Goal: Information Seeking & Learning: Learn about a topic

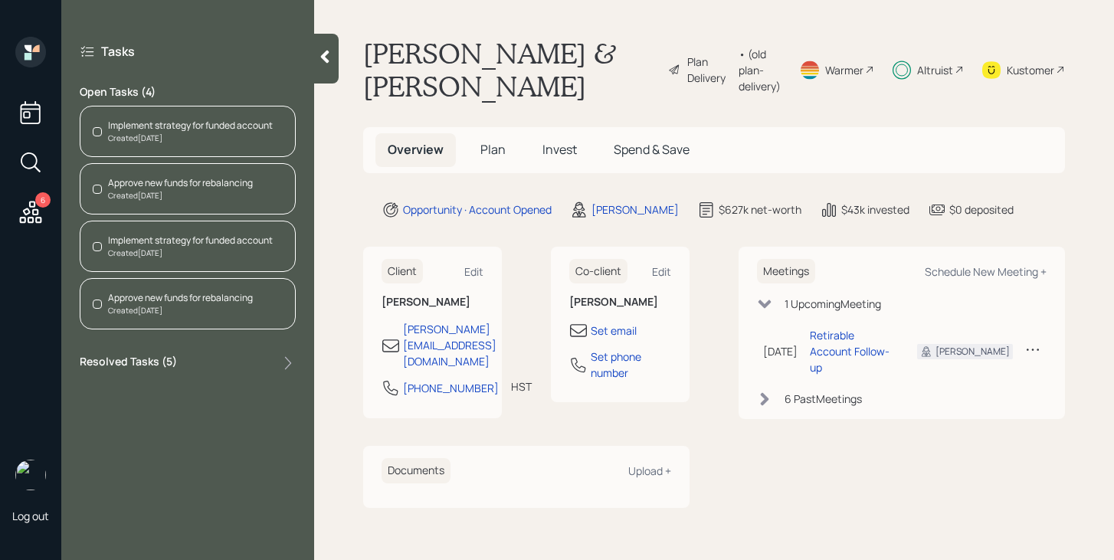
click at [327, 67] on div at bounding box center [326, 59] width 25 height 50
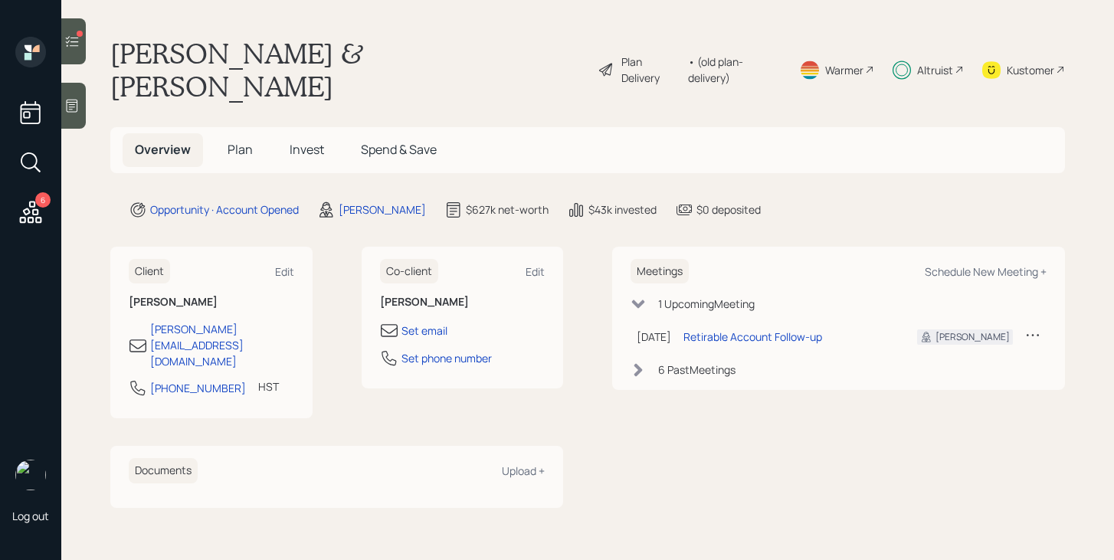
click at [303, 141] on span "Invest" at bounding box center [307, 149] width 34 height 17
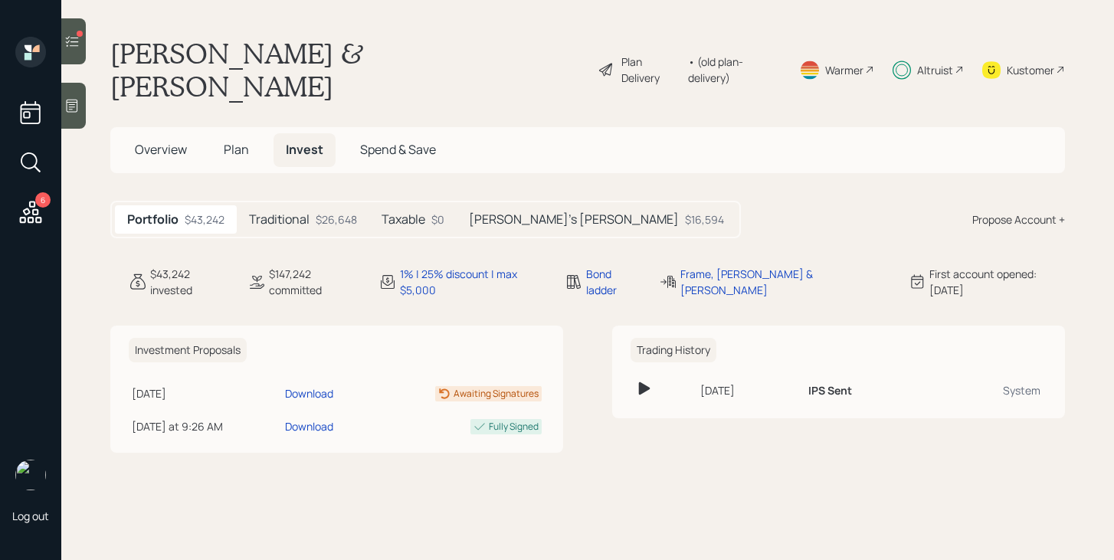
click at [241, 141] on span "Plan" at bounding box center [236, 149] width 25 height 17
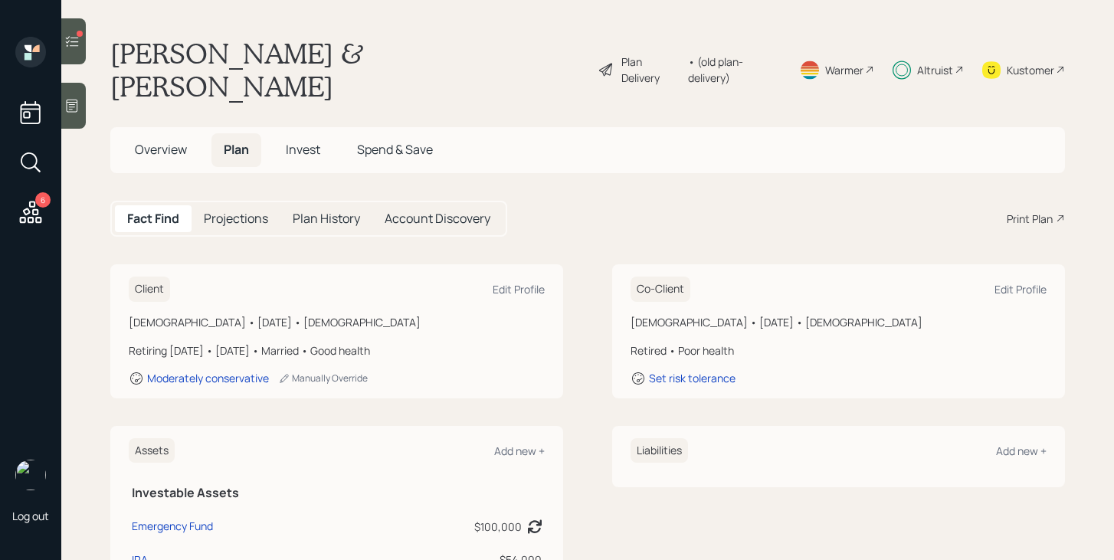
click at [304, 141] on span "Invest" at bounding box center [303, 149] width 34 height 17
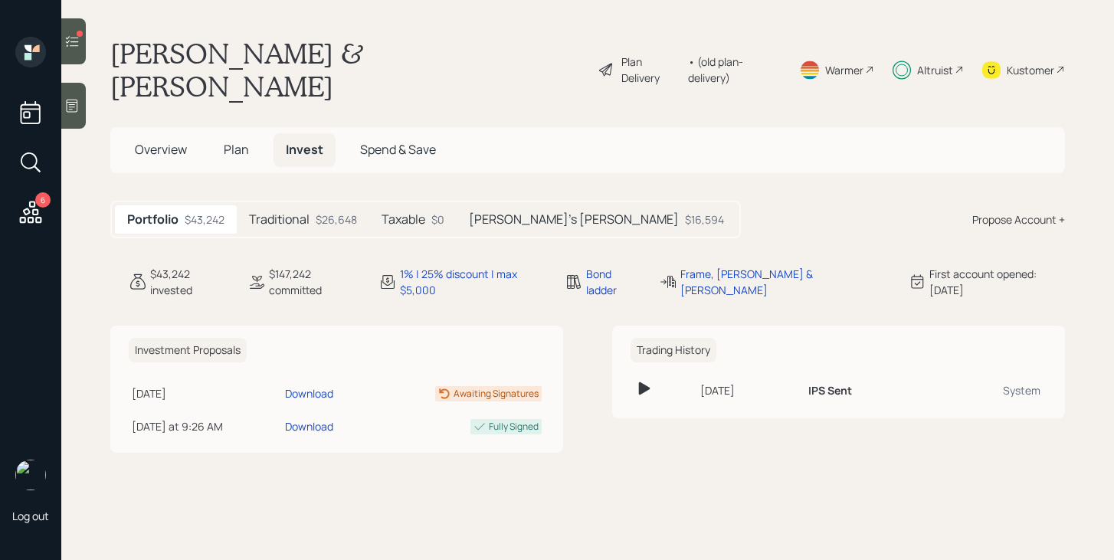
click at [288, 212] on h5 "Traditional" at bounding box center [279, 219] width 61 height 15
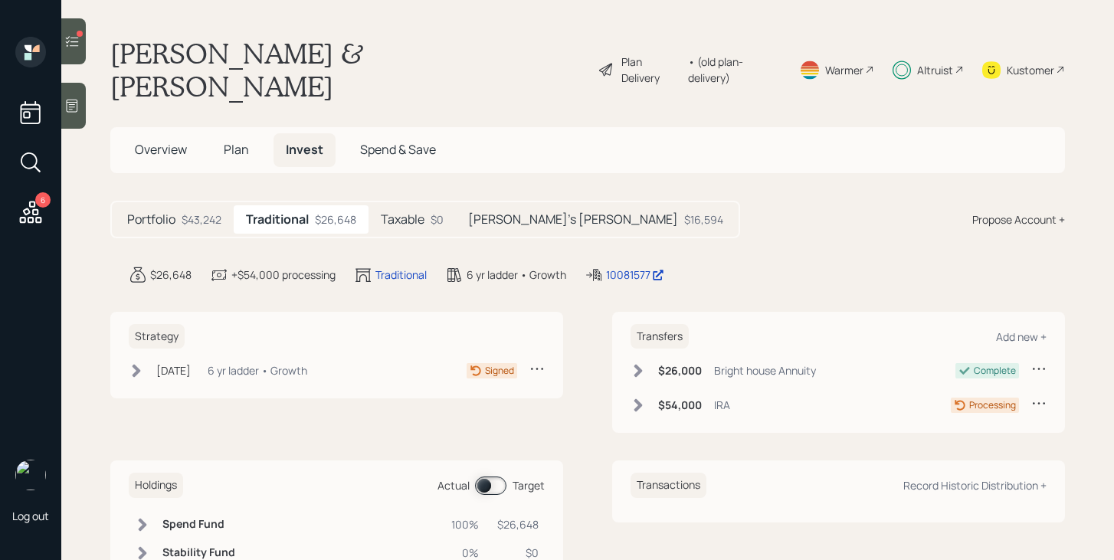
click at [411, 212] on h5 "Taxable" at bounding box center [403, 219] width 44 height 15
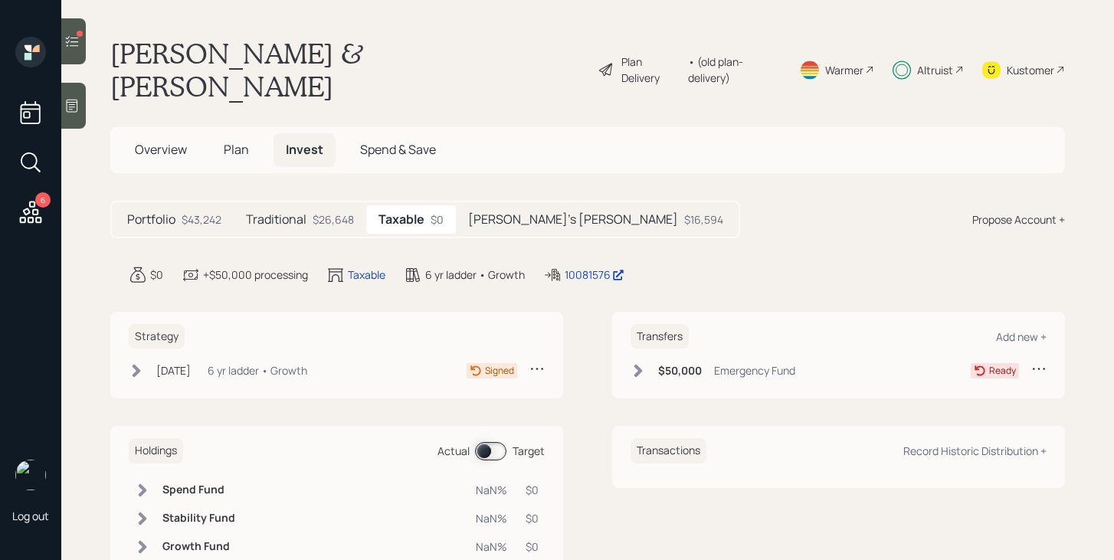
click at [539, 212] on h5 "Jackie's Roth" at bounding box center [573, 219] width 210 height 15
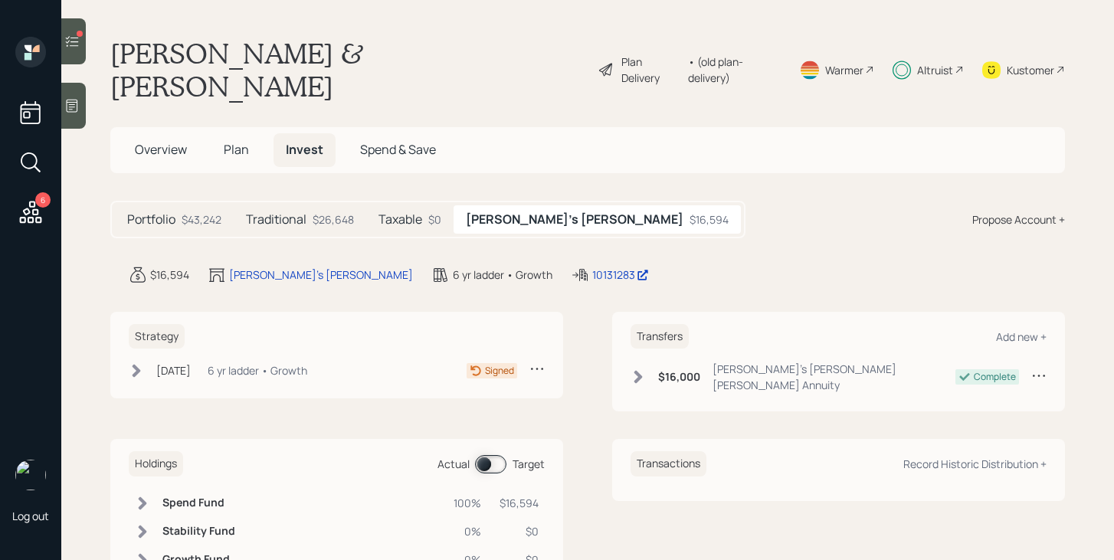
click at [420, 212] on h5 "Taxable" at bounding box center [400, 219] width 44 height 15
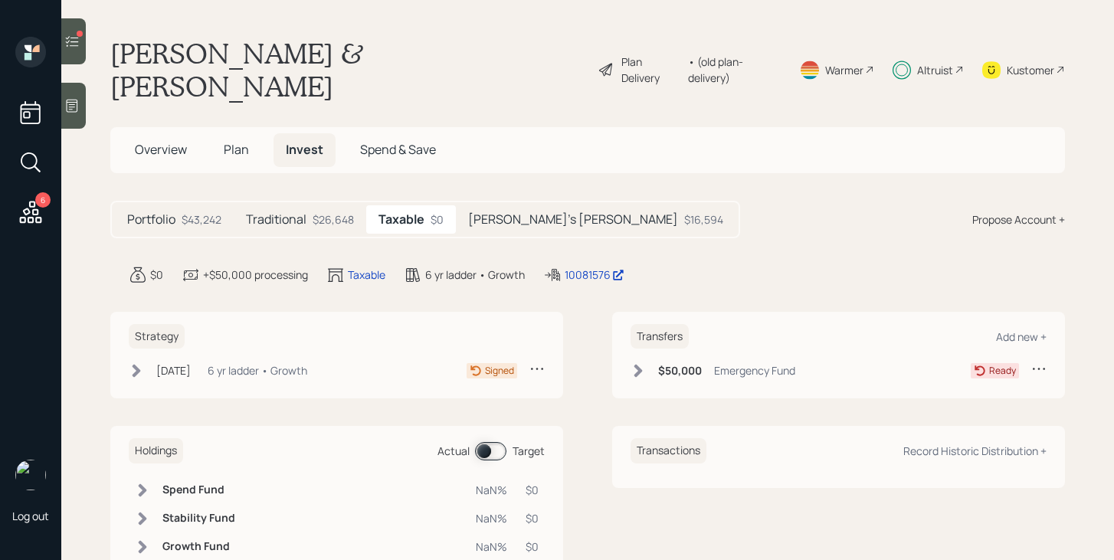
click at [310, 201] on div "Portfolio $43,242 Traditional $26,648 Taxable $0 Jackie's Roth $16,594" at bounding box center [425, 220] width 630 height 38
click at [319, 211] on div "$26,648" at bounding box center [333, 219] width 41 height 16
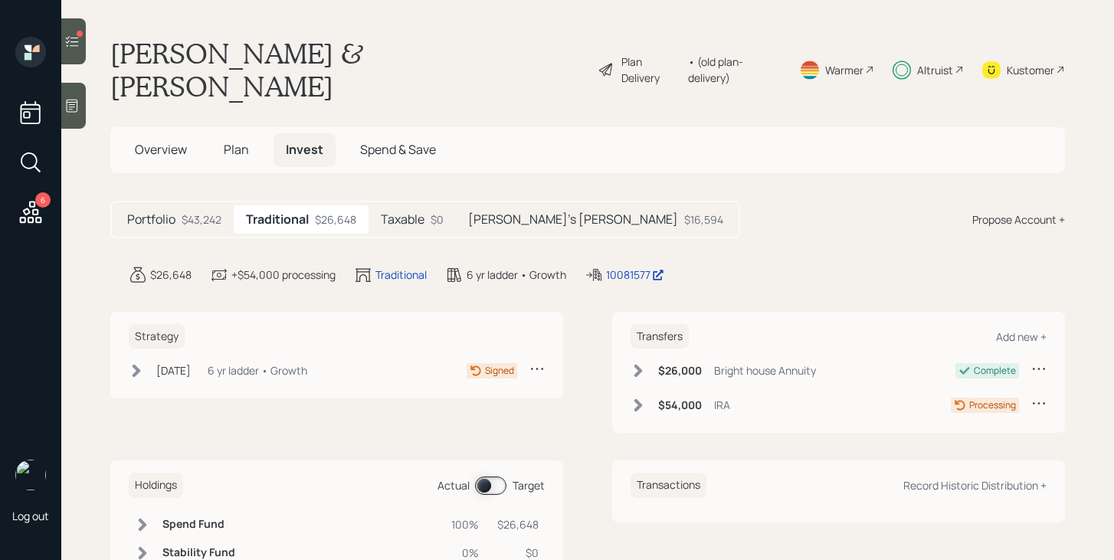
click at [81, 51] on div at bounding box center [73, 41] width 25 height 46
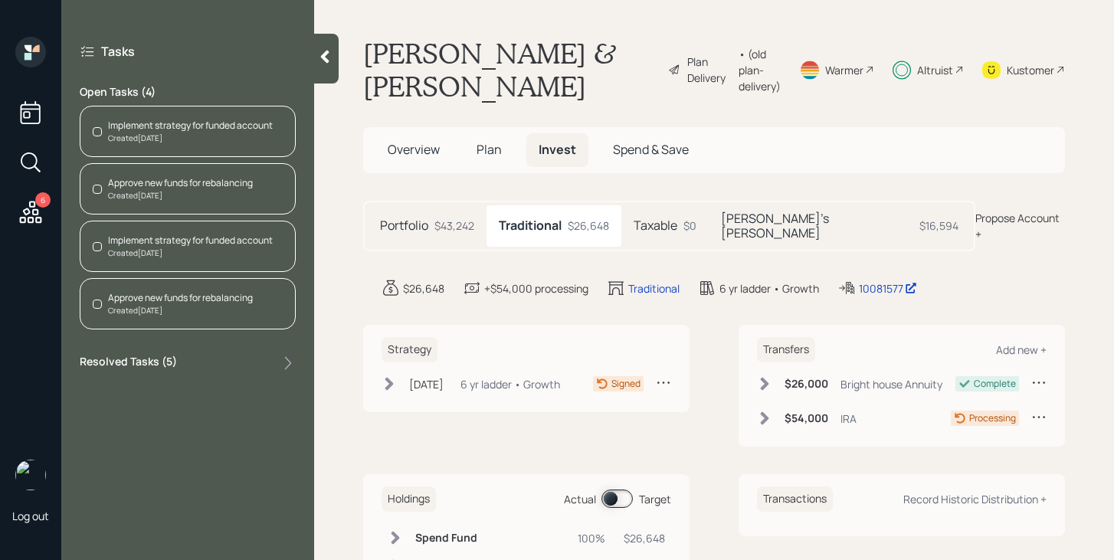
click at [457, 218] on div "$43,242" at bounding box center [454, 226] width 40 height 16
